Goal: Navigation & Orientation: Find specific page/section

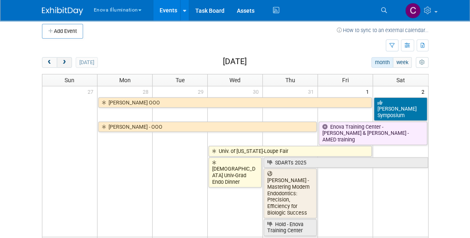
click at [63, 62] on span "next" at bounding box center [64, 62] width 6 height 5
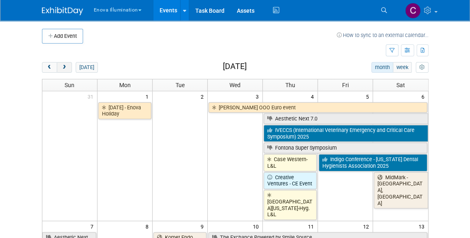
click at [60, 66] on button "next" at bounding box center [64, 67] width 15 height 11
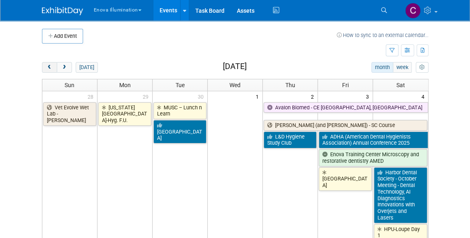
click at [47, 68] on span "prev" at bounding box center [49, 67] width 6 height 5
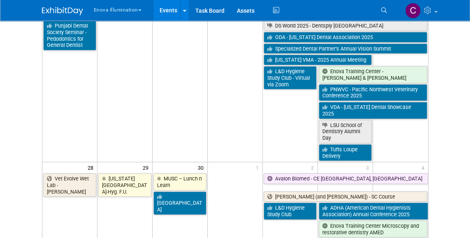
scroll to position [836, 0]
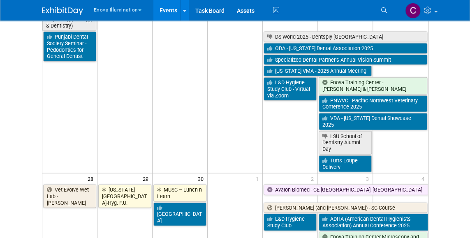
click at [300, 11] on div "Enova Illumination Choose Workspace: Enova Enova Illumination Events Add Event …" at bounding box center [235, 10] width 386 height 21
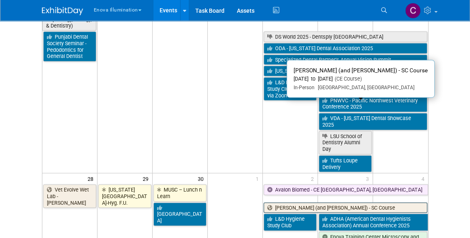
click at [293, 203] on link "[PERSON_NAME] (and [PERSON_NAME]) - SC Course" at bounding box center [345, 208] width 164 height 11
click at [0, 0] on div at bounding box center [0, 0] width 0 height 0
